Goal: Task Accomplishment & Management: Manage account settings

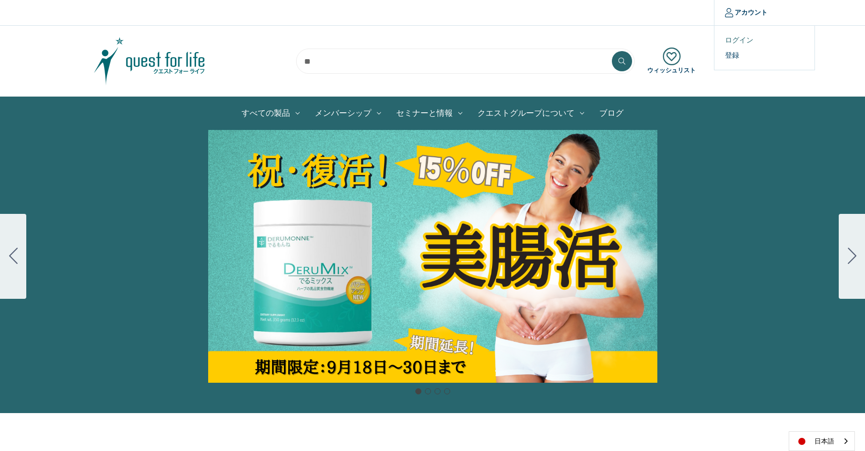
click at [743, 40] on link "ログイン" at bounding box center [765, 40] width 100 height 15
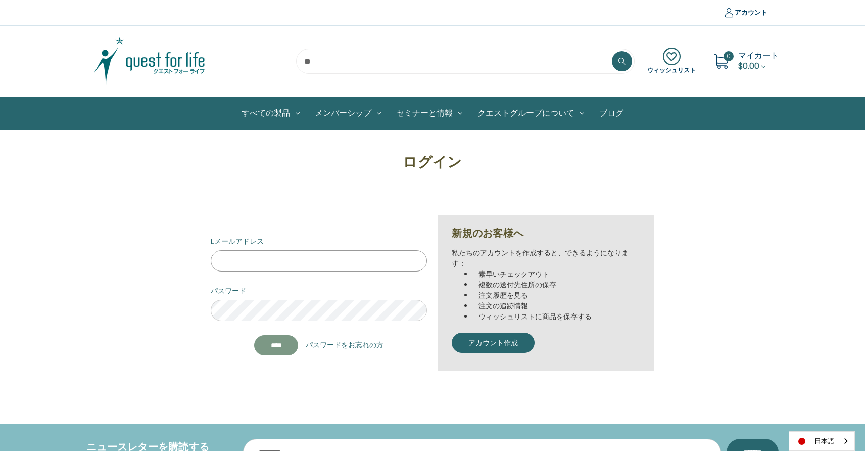
type input "**********"
click at [269, 349] on input "****" at bounding box center [276, 345] width 44 height 20
